Goal: Understand process/instructions: Learn how to perform a task or action

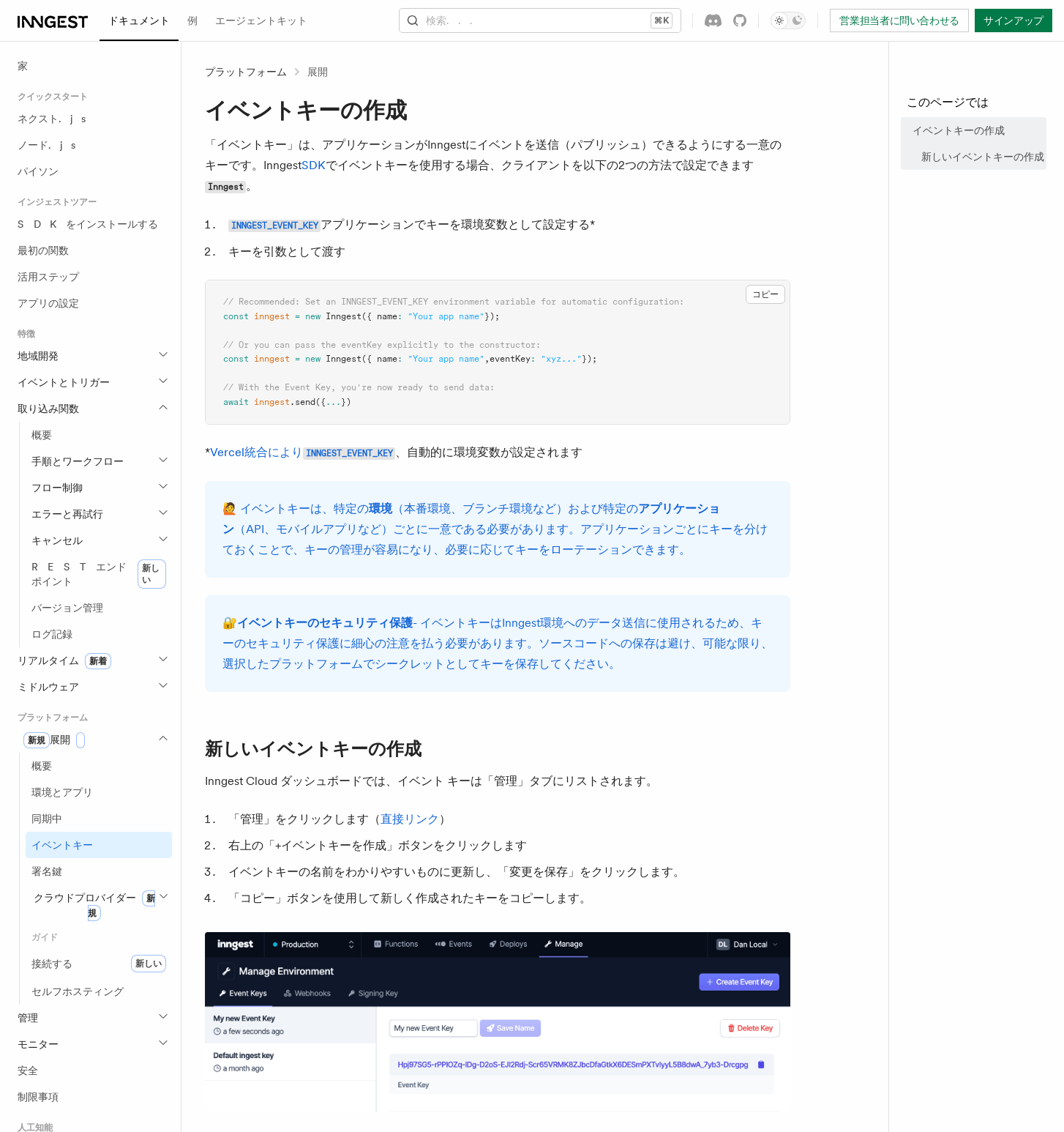
click at [832, 158] on article "プラットフォーム 展開 イベントキーの作成 「イベントキー」は、アプリケーションがInngestにイベントを送信（パブリッシュ）できるようにする一意のキーです…" at bounding box center [540, 889] width 672 height 1648
click at [328, 463] on p "* Vercel統合により INNGEST_EVENT_KEY 、自動的に環境変数が 設定されます" at bounding box center [497, 453] width 586 height 21
click at [329, 457] on code "INNGEST_EVENT_KEY" at bounding box center [349, 453] width 92 height 12
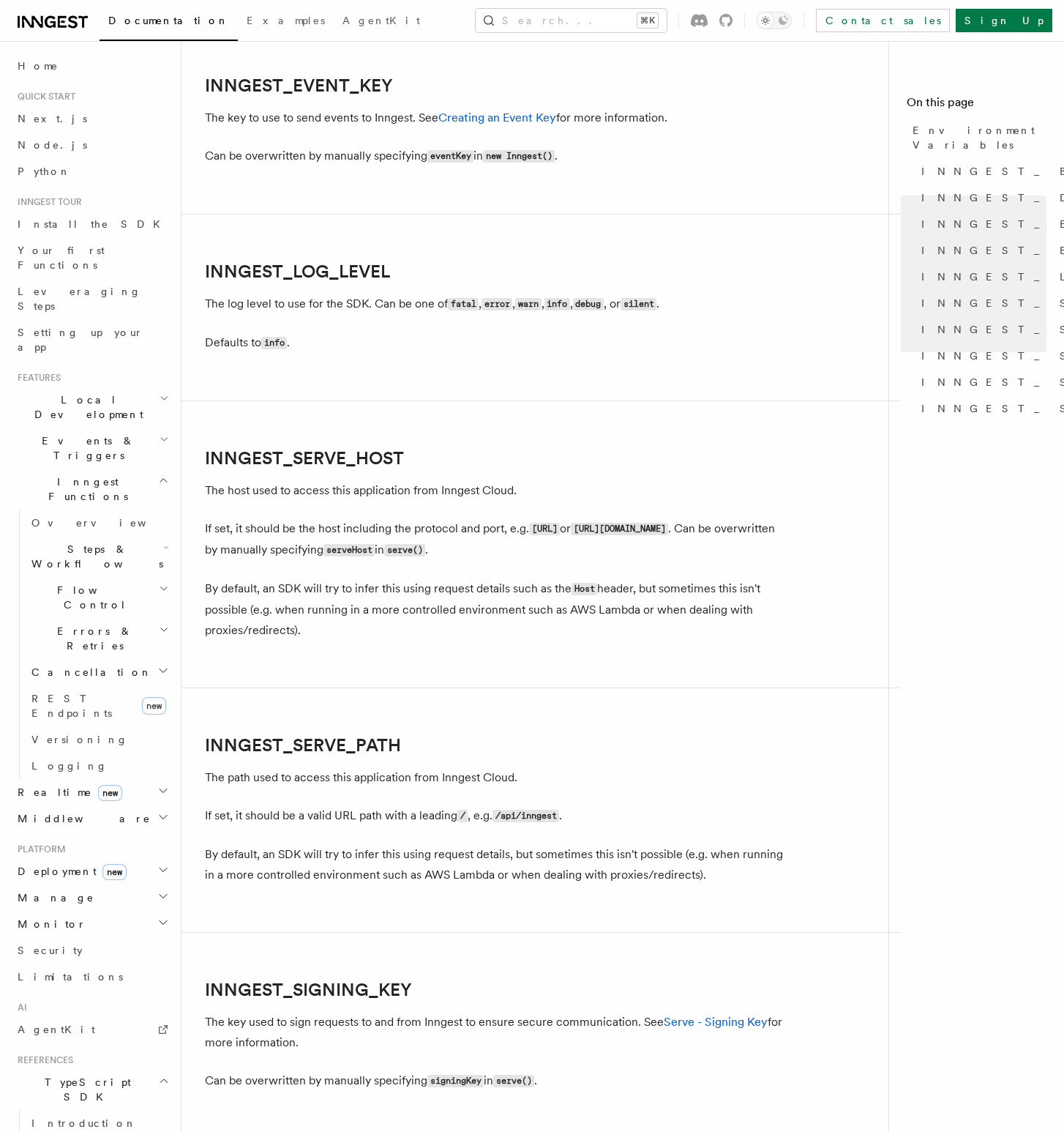
scroll to position [1671, 0]
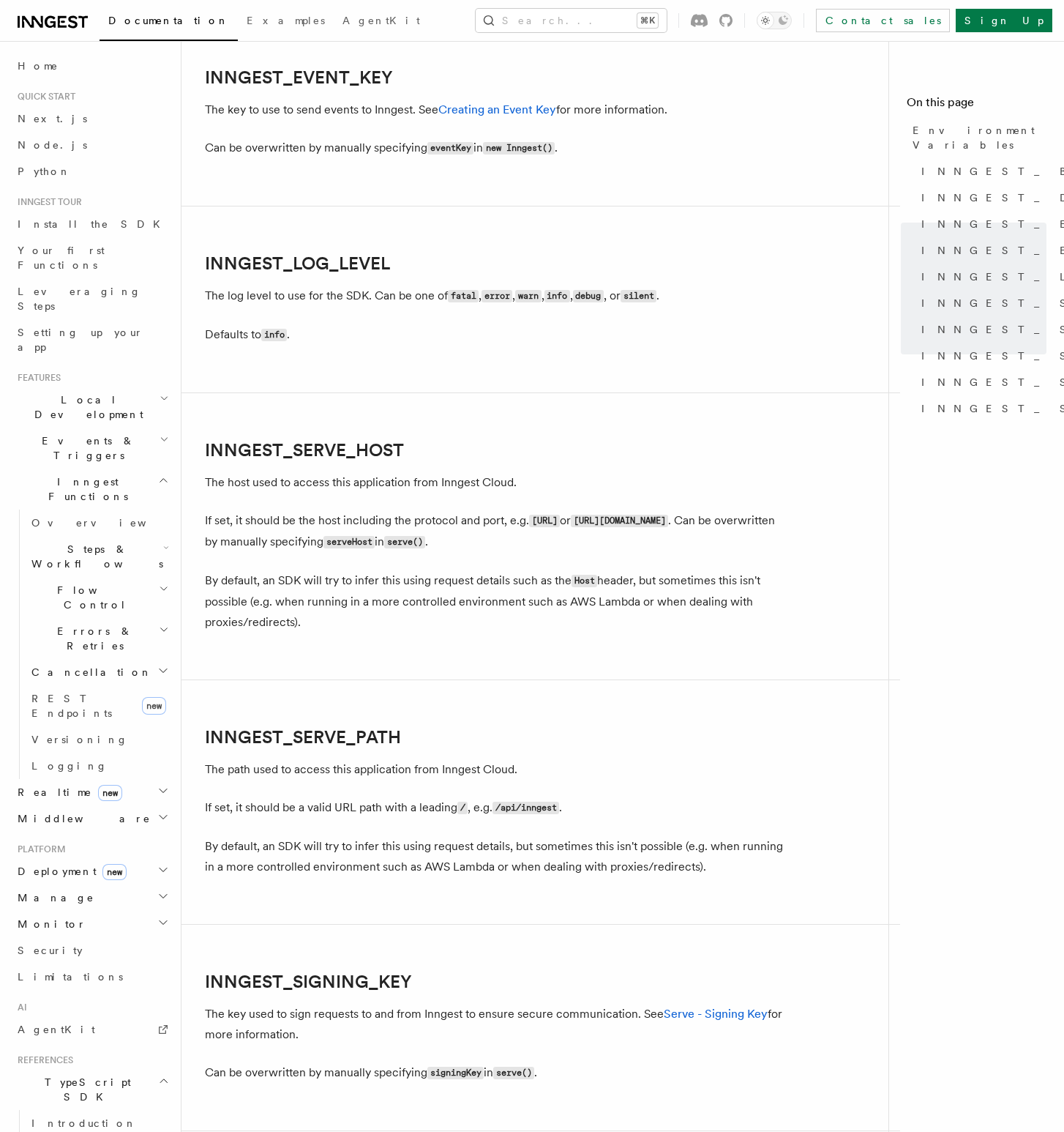
click at [746, 159] on p "Can be overwritten by manually specifying eventKey in new Inngest() ." at bounding box center [497, 149] width 586 height 21
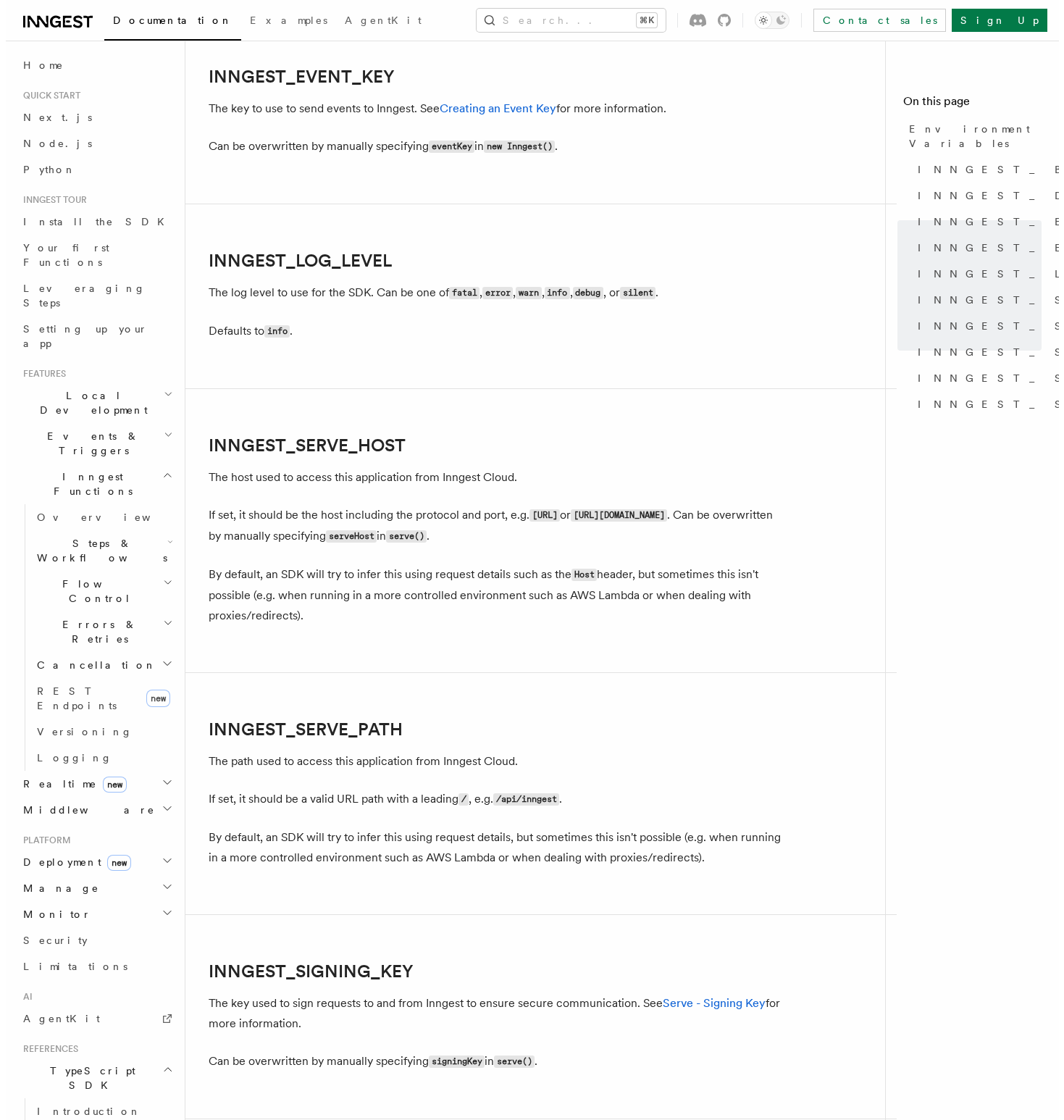
scroll to position [0, 0]
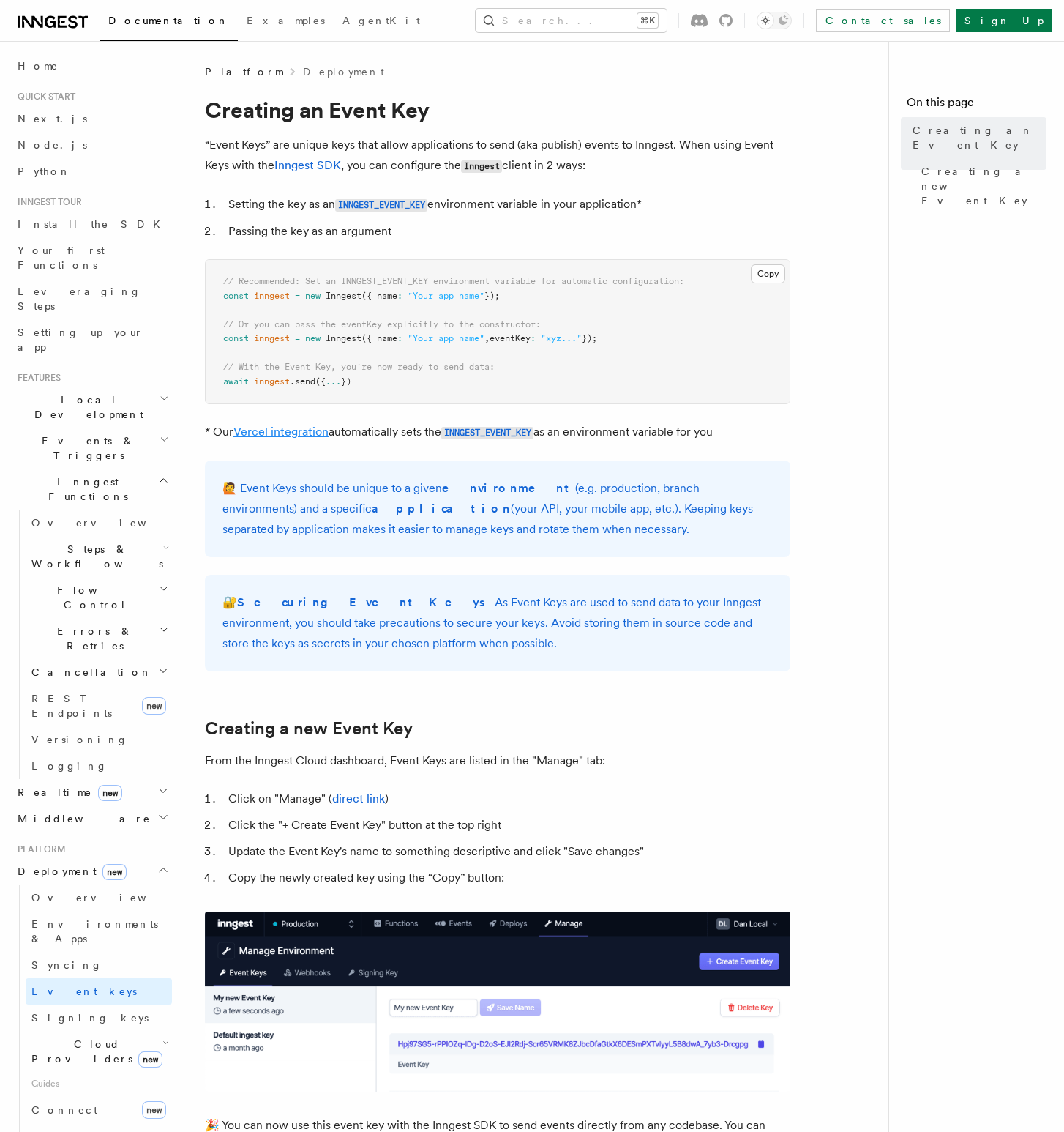
click at [281, 434] on link "Vercel integration" at bounding box center [280, 432] width 95 height 14
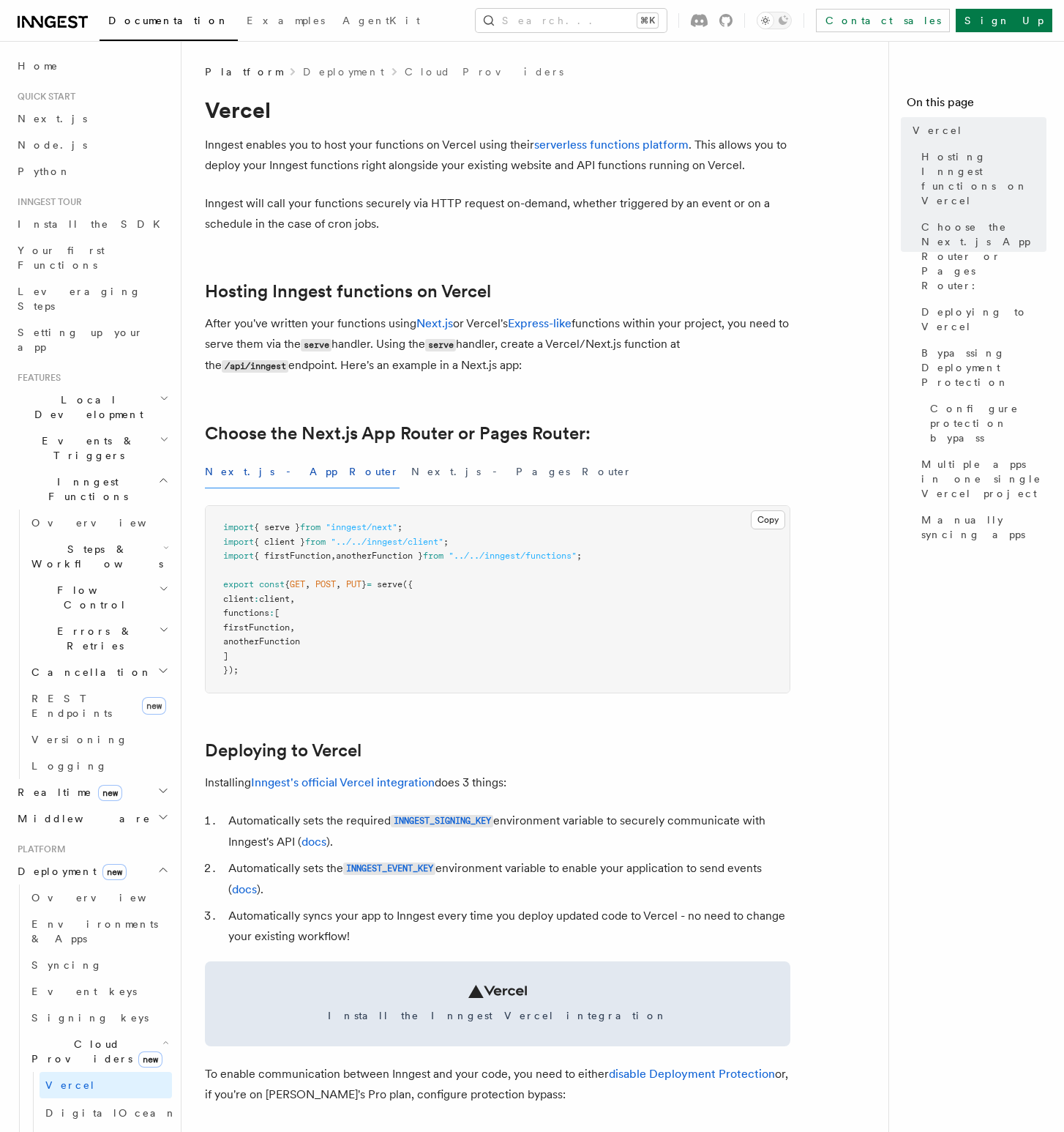
click at [673, 587] on pre "import { serve } from "inngest/next" ; import { client } from "../../inngest/cl…" at bounding box center [497, 599] width 584 height 186
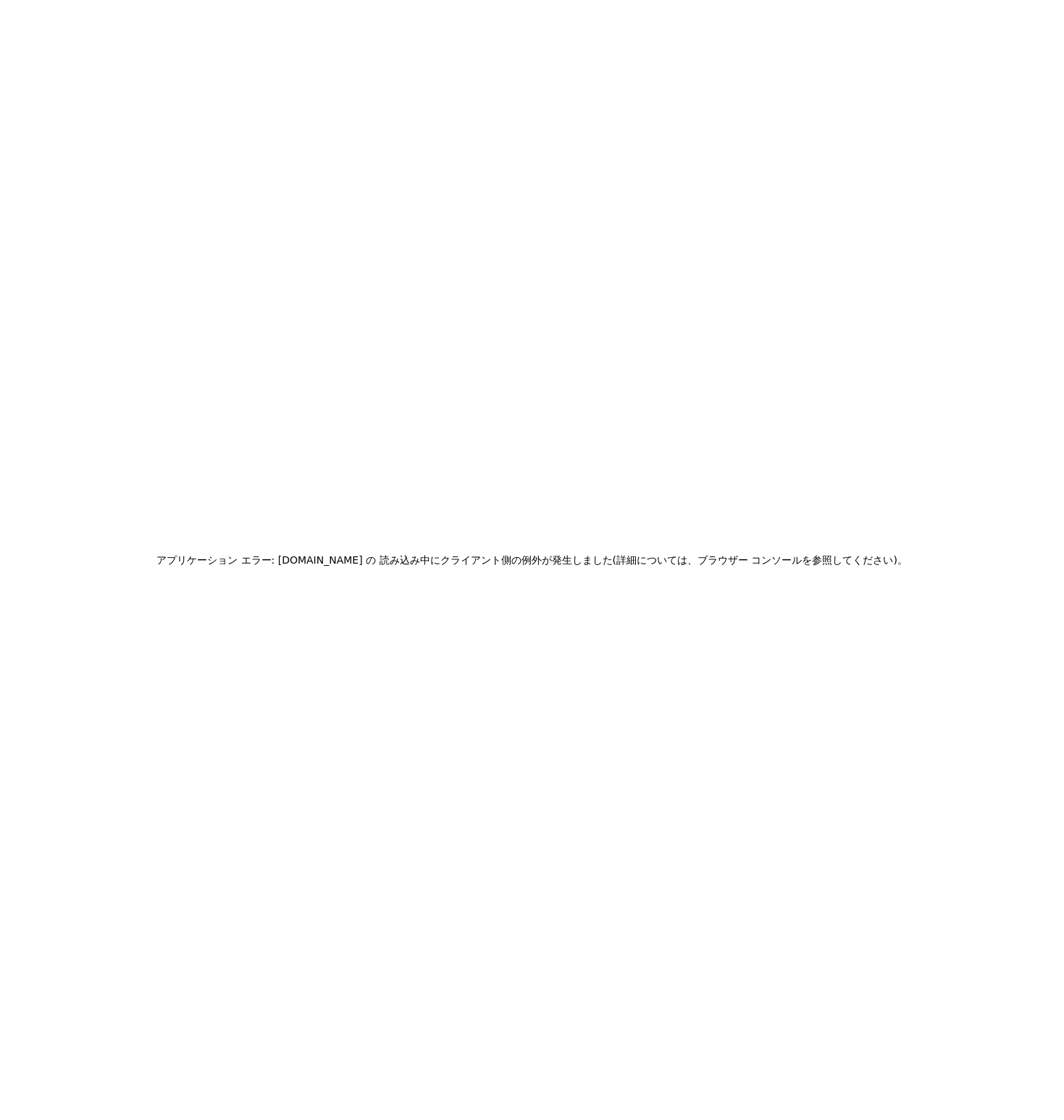
click at [826, 675] on div "アプリケーション エラー: www.inngest.com の 読み込み中に クライアント側の例外が発生しました (詳細については、ブラウザー コンソールを参…" at bounding box center [532, 560] width 1064 height 1120
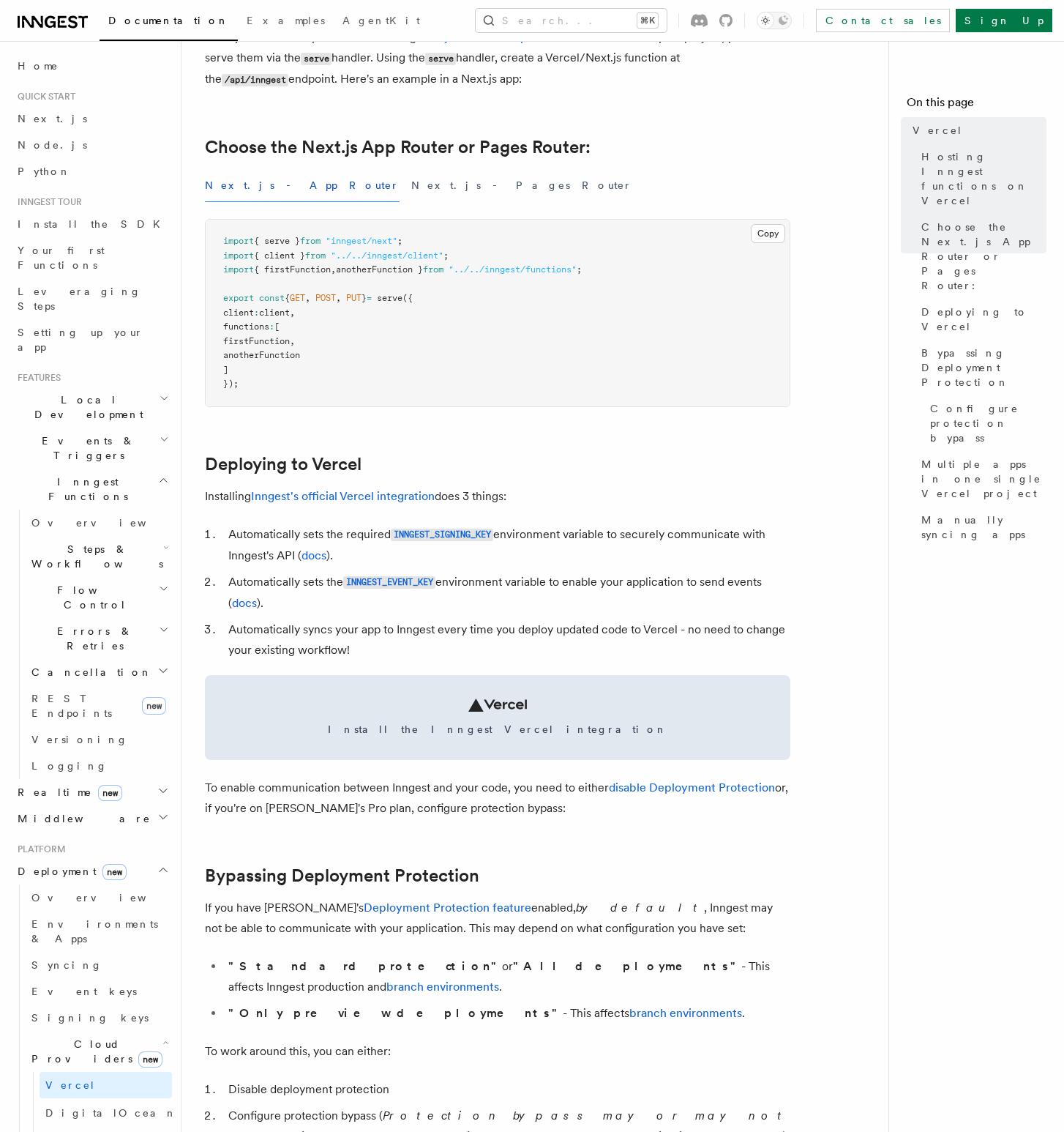
scroll to position [307, 0]
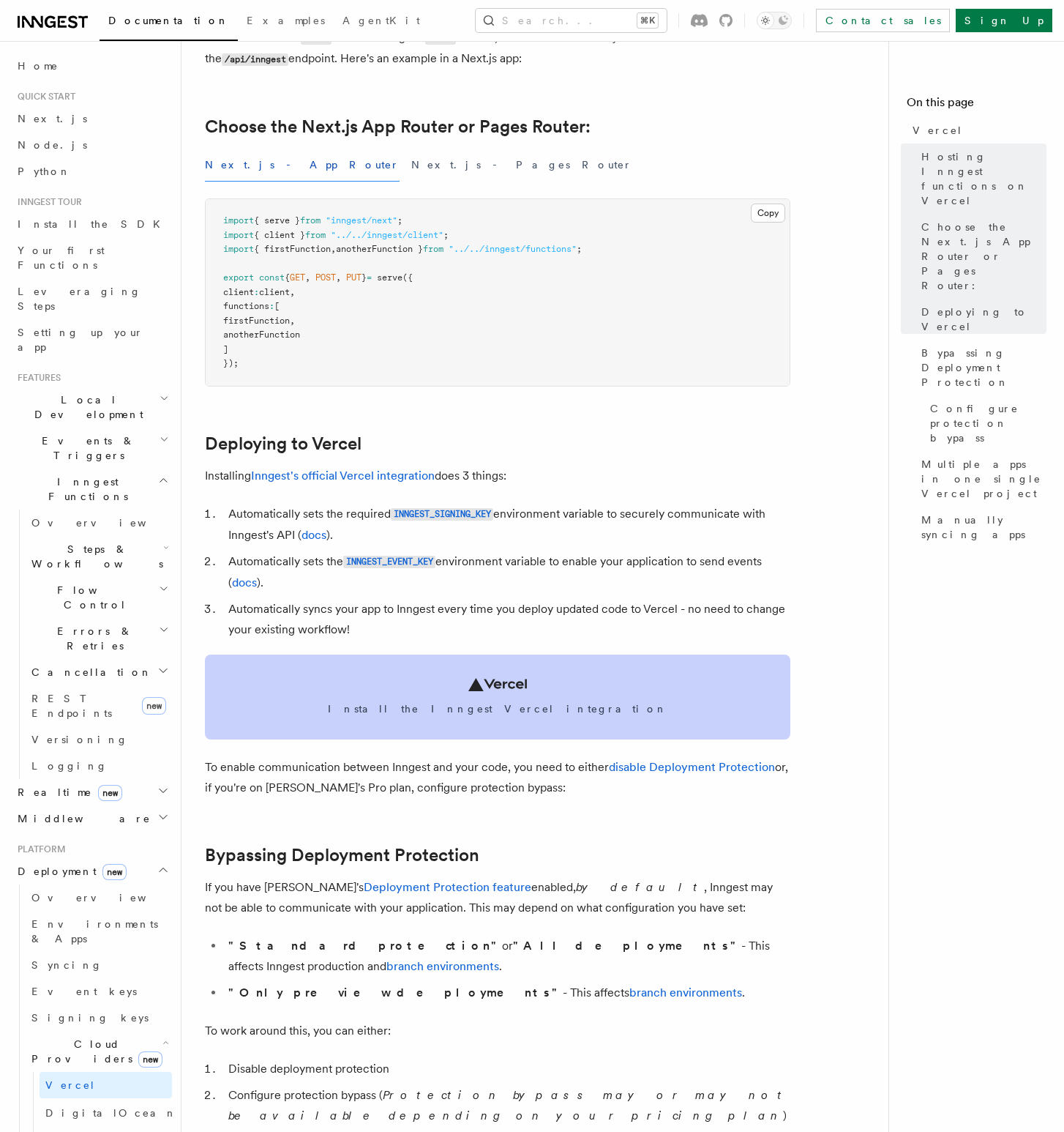
click at [675, 706] on span "Install the Inngest Vercel integration" at bounding box center [497, 709] width 550 height 15
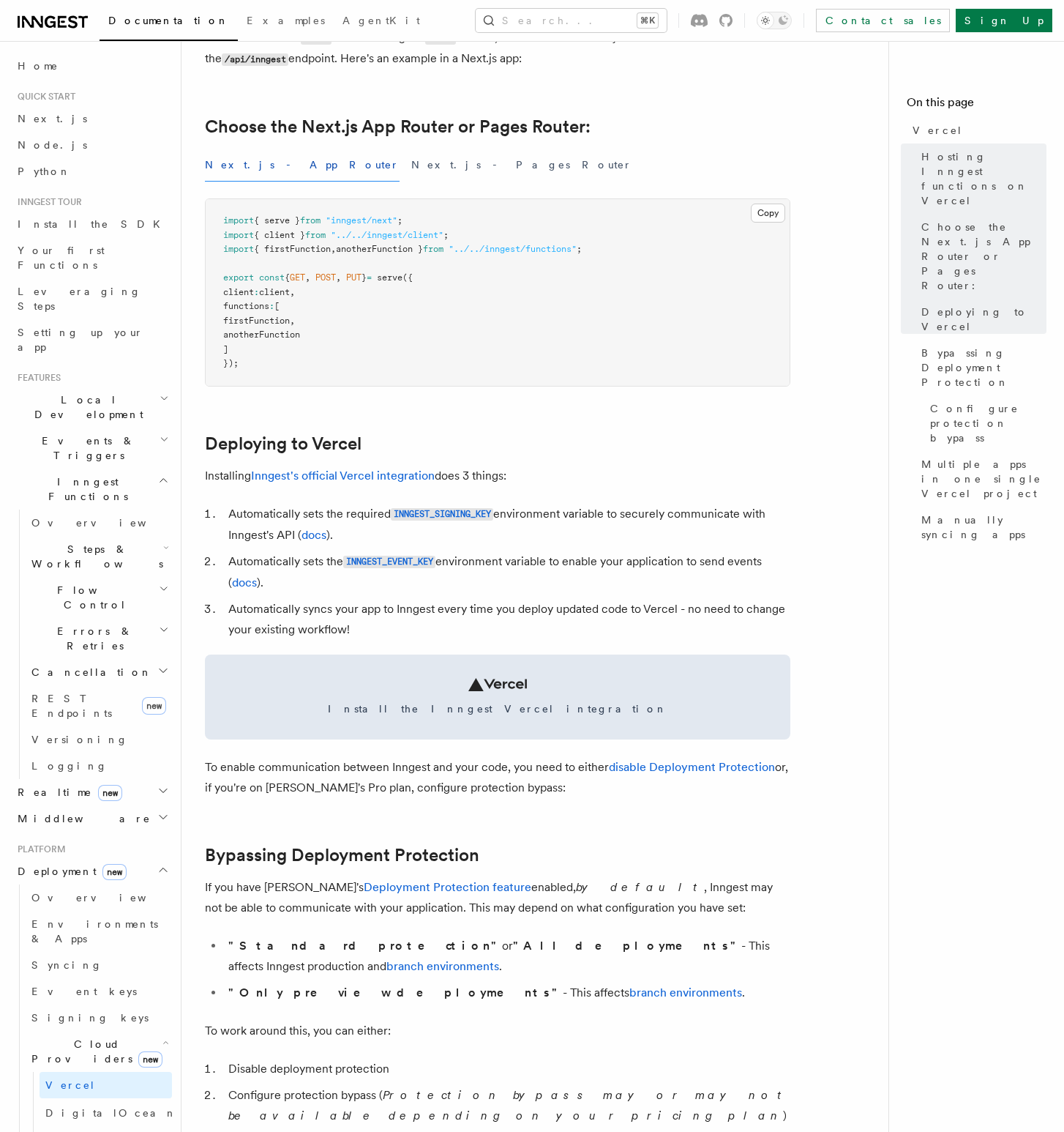
click at [49, 23] on icon at bounding box center [52, 21] width 70 height 17
